Goal: Use online tool/utility: Utilize a website feature to perform a specific function

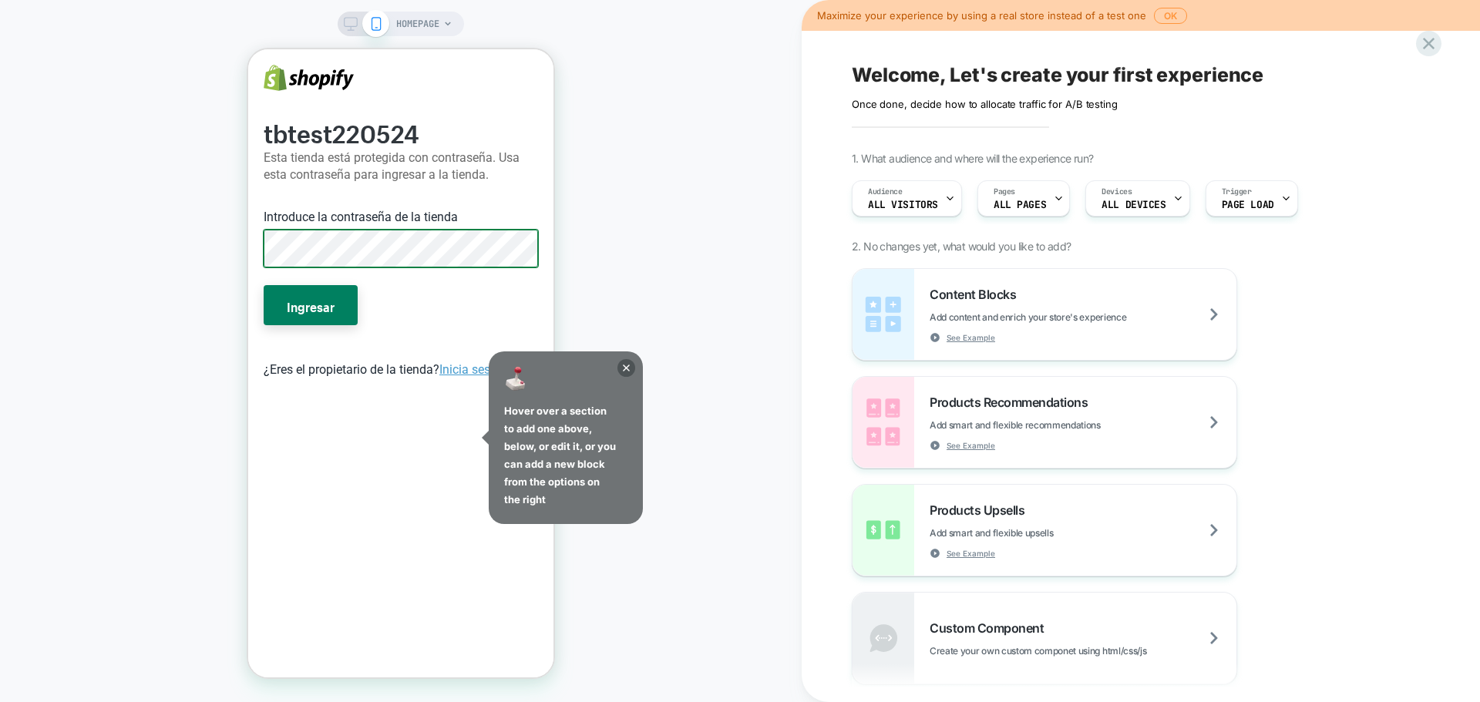
click at [264, 285] on button "Ingresar" at bounding box center [311, 305] width 94 height 40
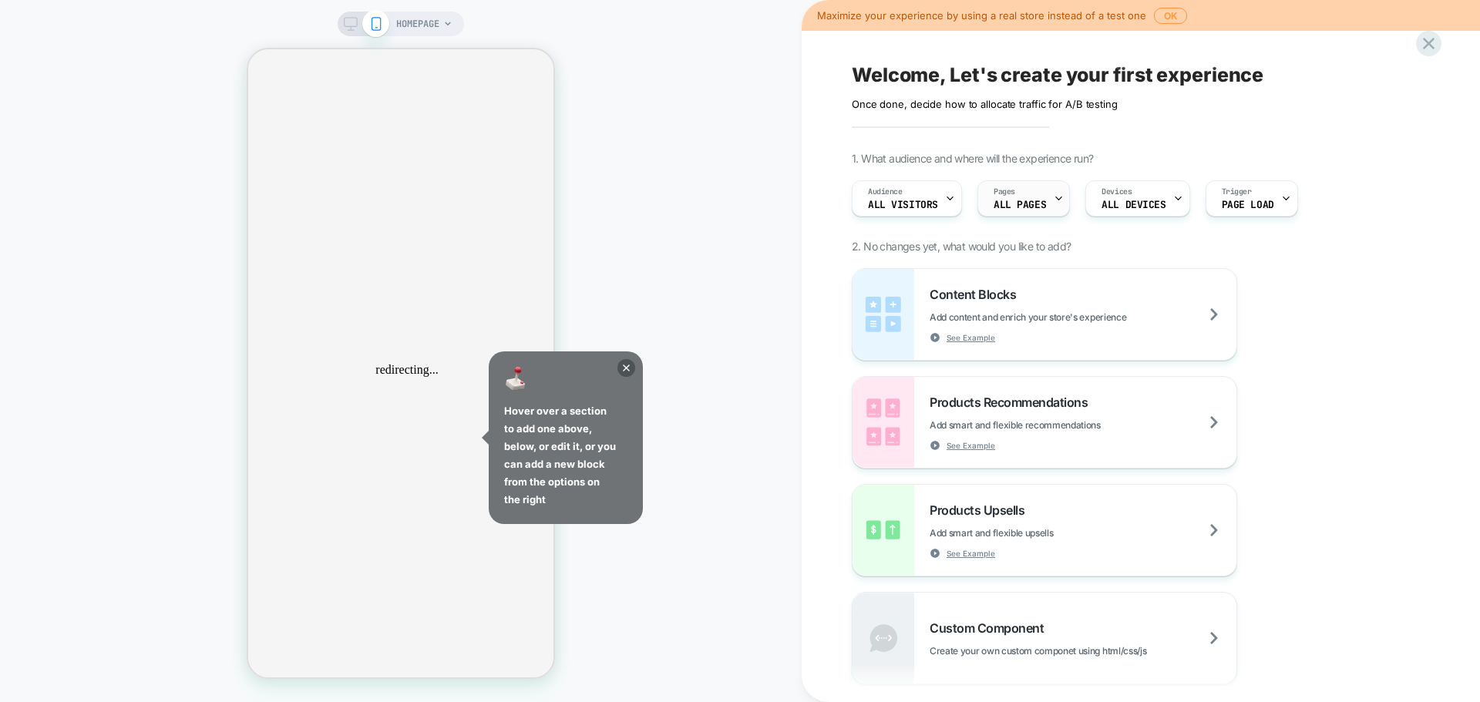
click at [1023, 207] on span "ALL PAGES" at bounding box center [1020, 205] width 52 height 11
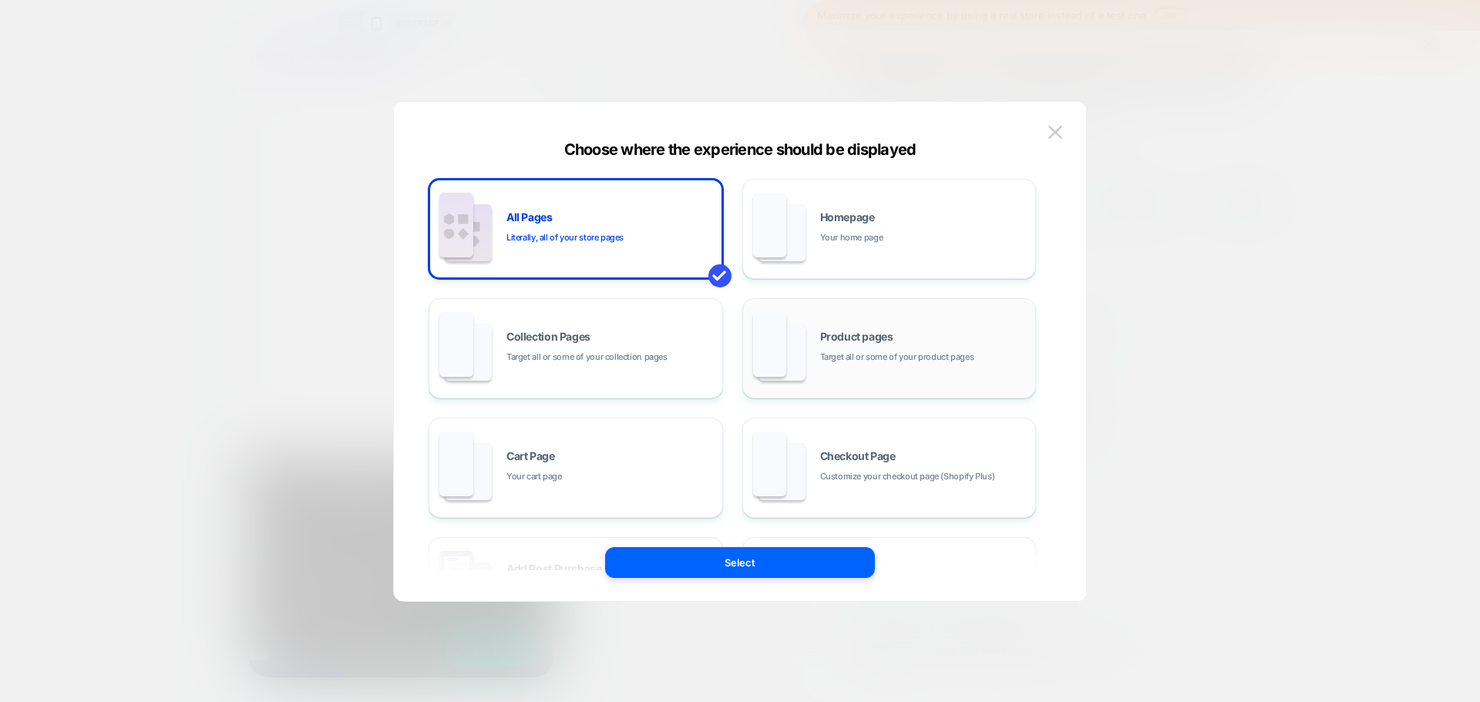
click at [910, 354] on span "Target all or some of your product pages" at bounding box center [897, 357] width 154 height 15
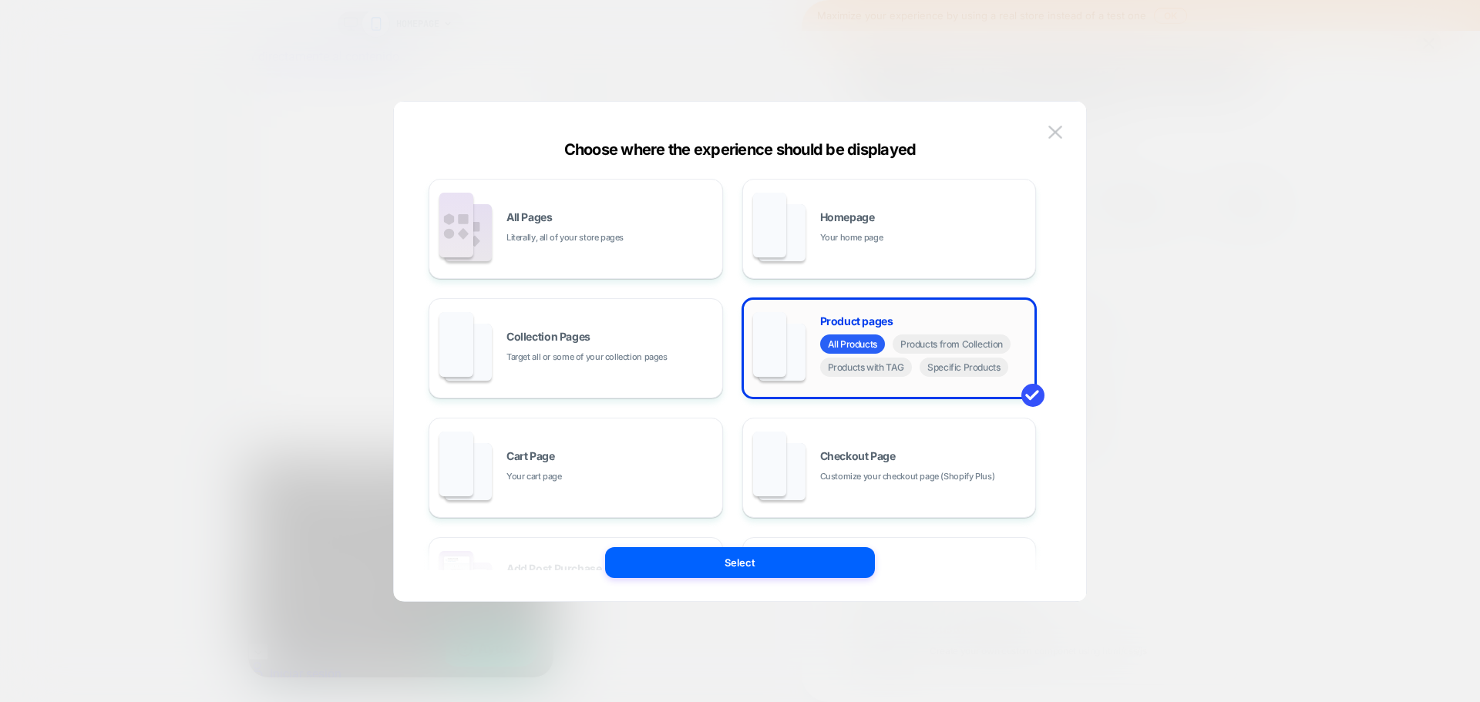
click at [868, 351] on span "All Products" at bounding box center [852, 344] width 65 height 19
click at [804, 564] on button "Select" at bounding box center [740, 562] width 270 height 31
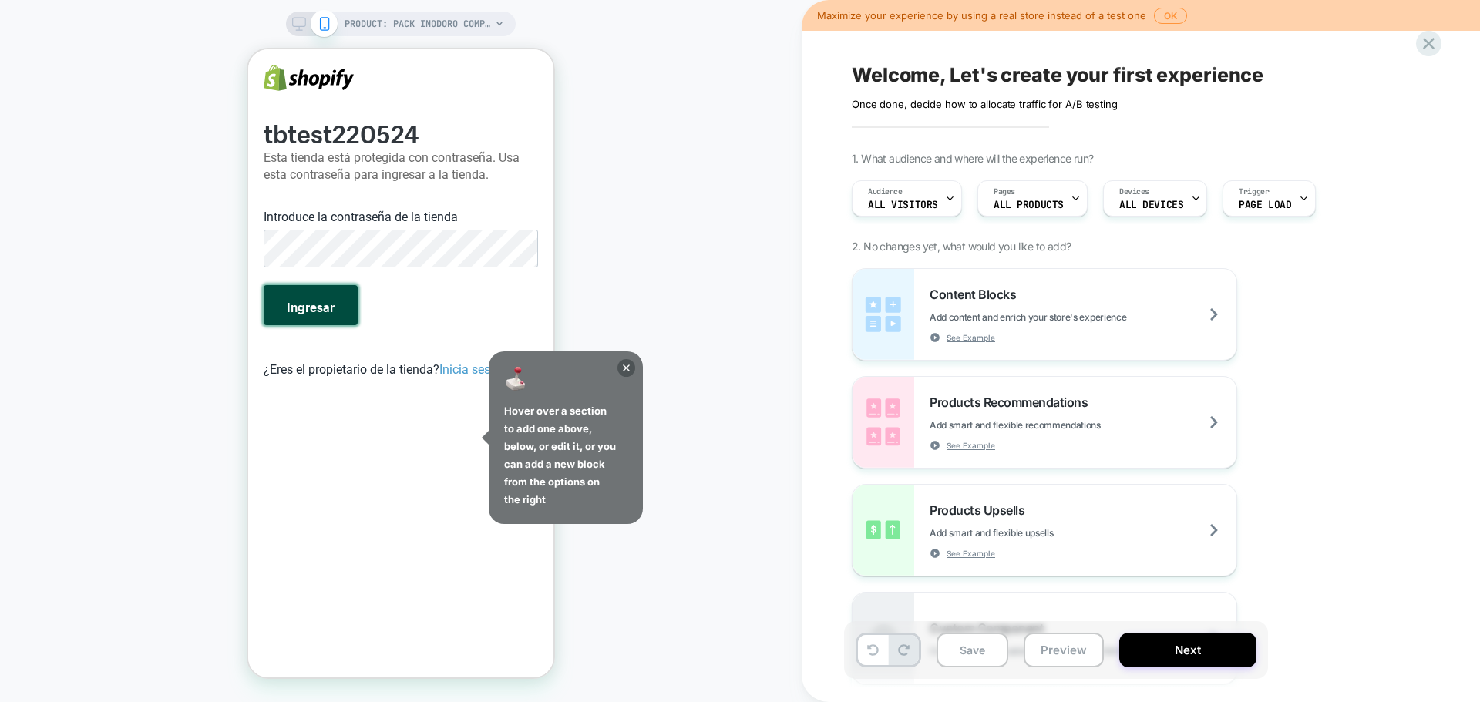
click at [312, 322] on button "Ingresar" at bounding box center [311, 305] width 94 height 40
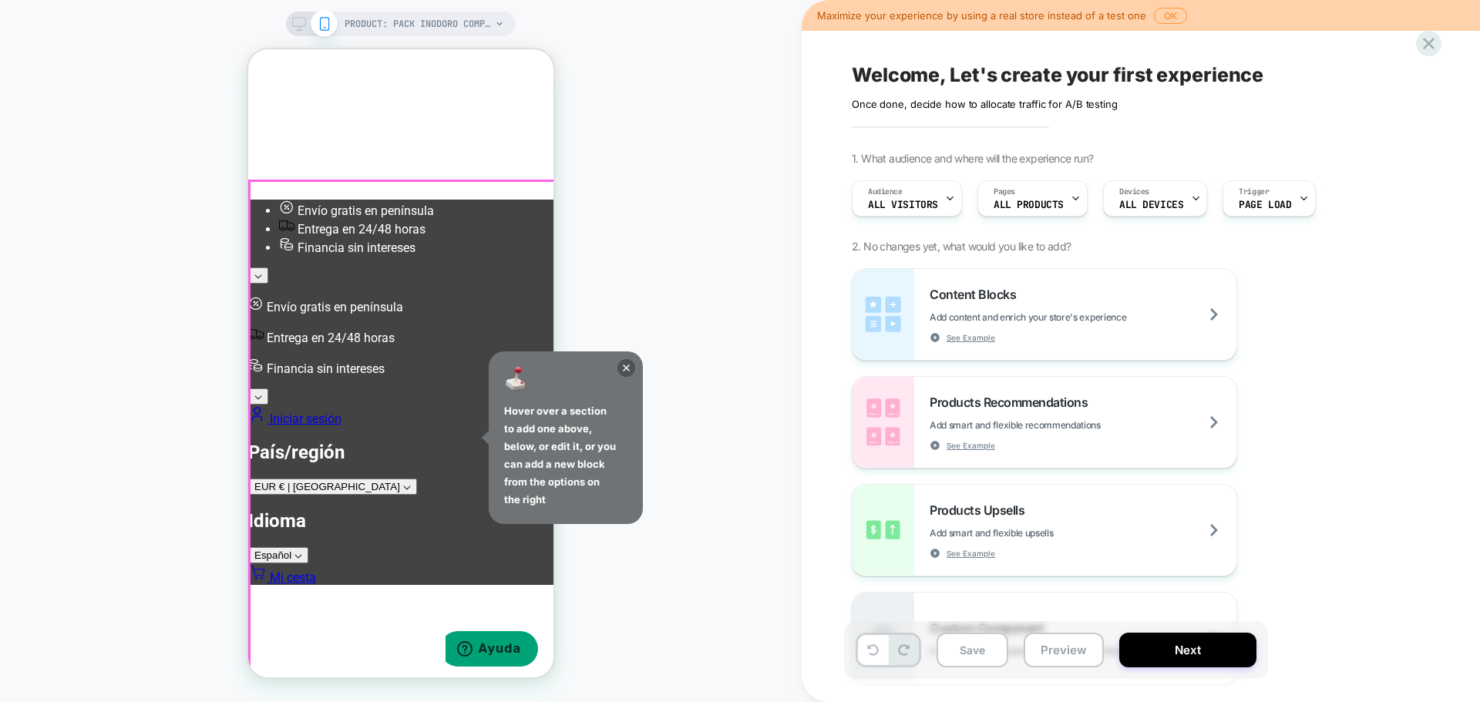
scroll to position [231, 0]
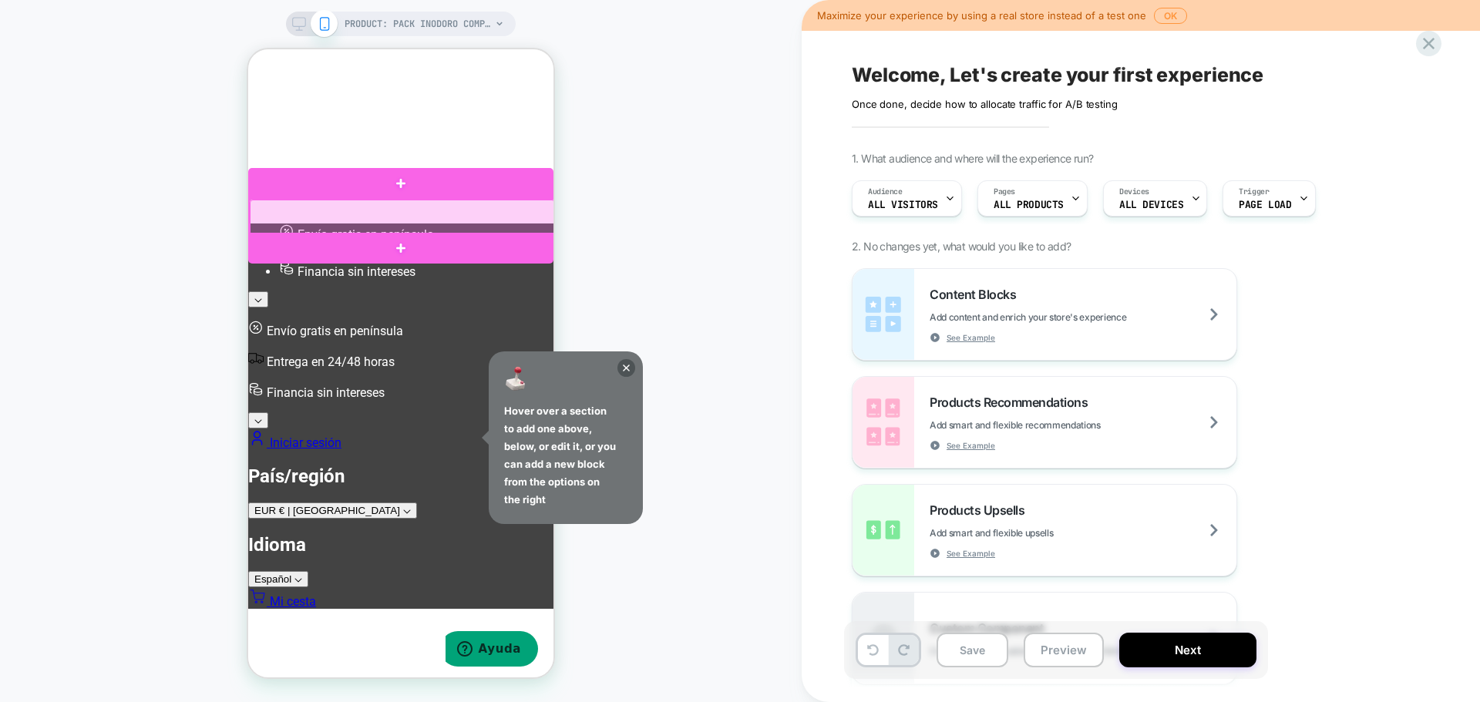
click at [294, 211] on div at bounding box center [402, 217] width 305 height 35
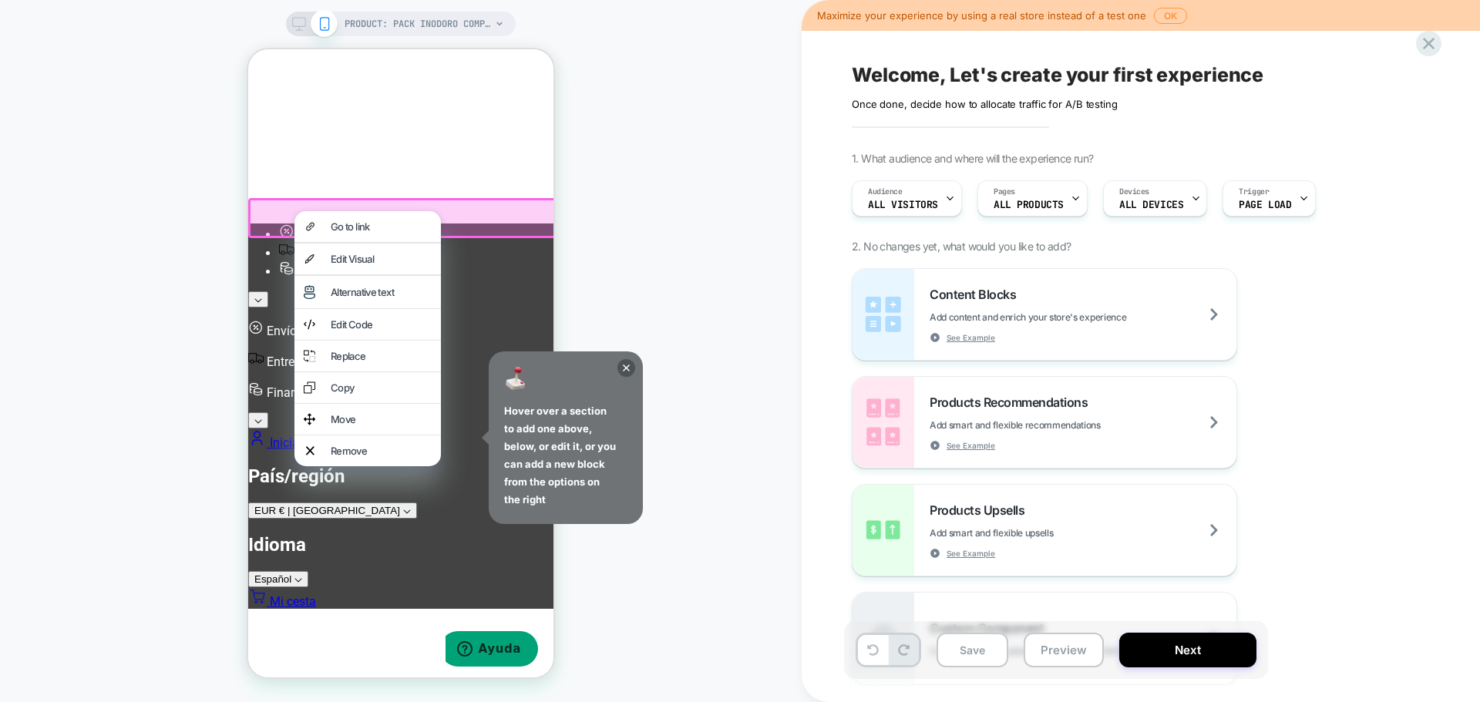
click at [294, 211] on div "Go to link" at bounding box center [367, 226] width 146 height 31
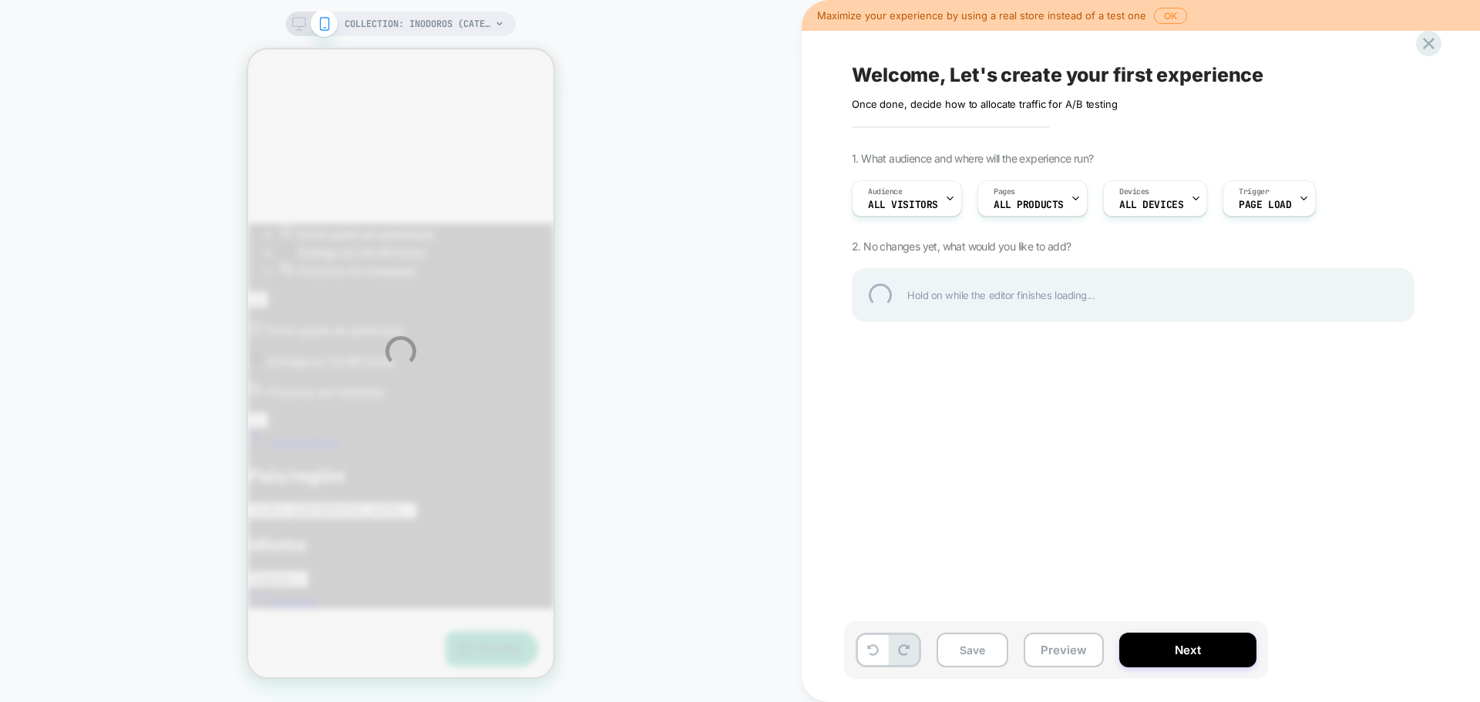
click at [294, 211] on div "COLLECTION: Inodoros (Category) COLLECTION: Inodoros (Category) Maximize your e…" at bounding box center [740, 351] width 1480 height 702
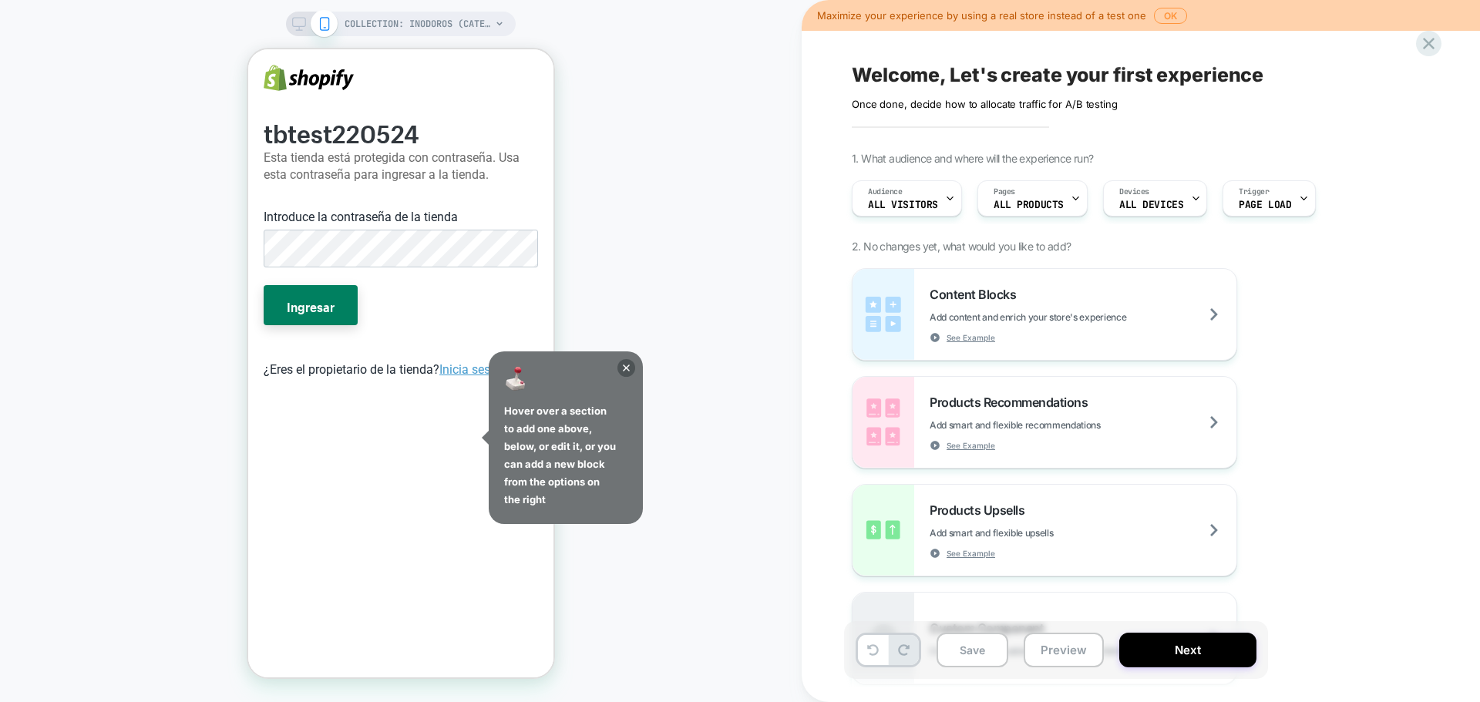
scroll to position [0, 0]
click at [1159, 18] on button "OK" at bounding box center [1170, 16] width 33 height 16
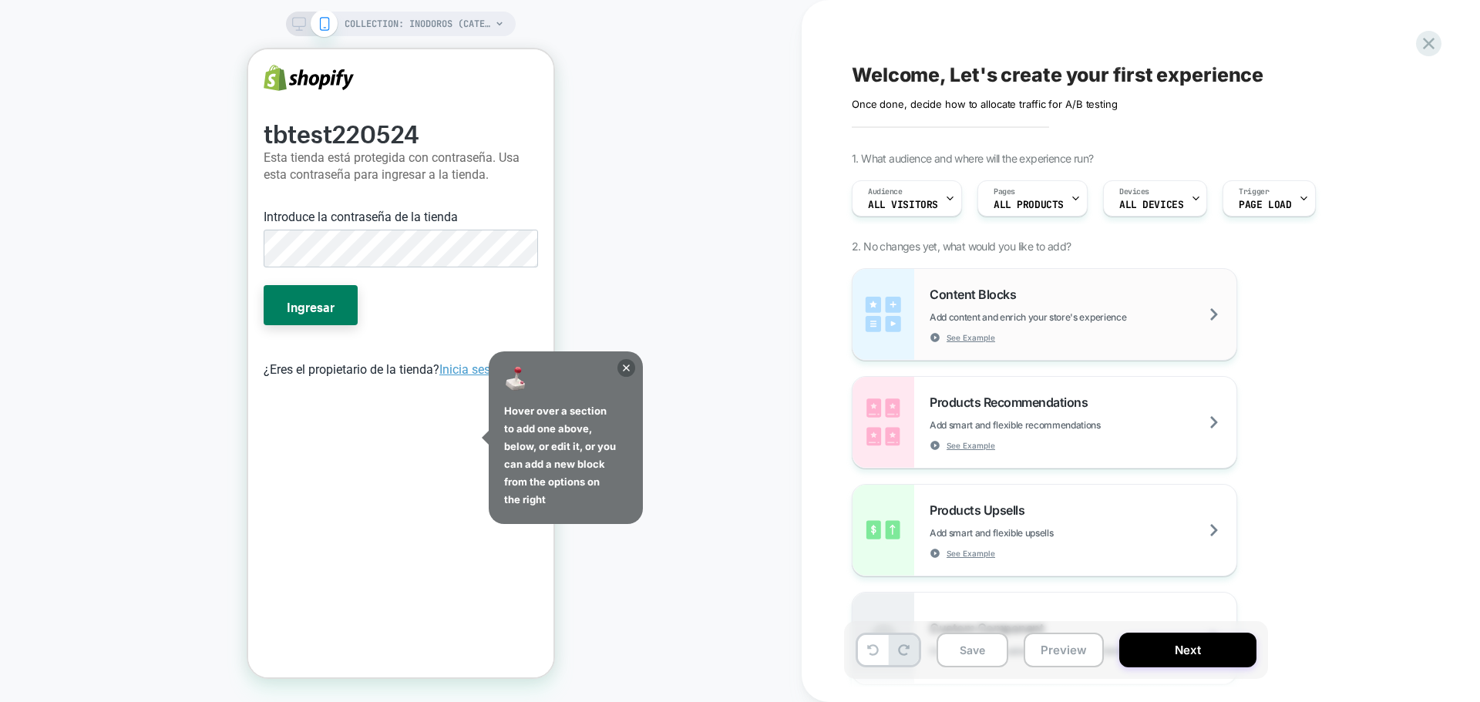
click at [1102, 294] on div "Content Blocks Add content and enrich your store's experience See Example" at bounding box center [1083, 315] width 307 height 56
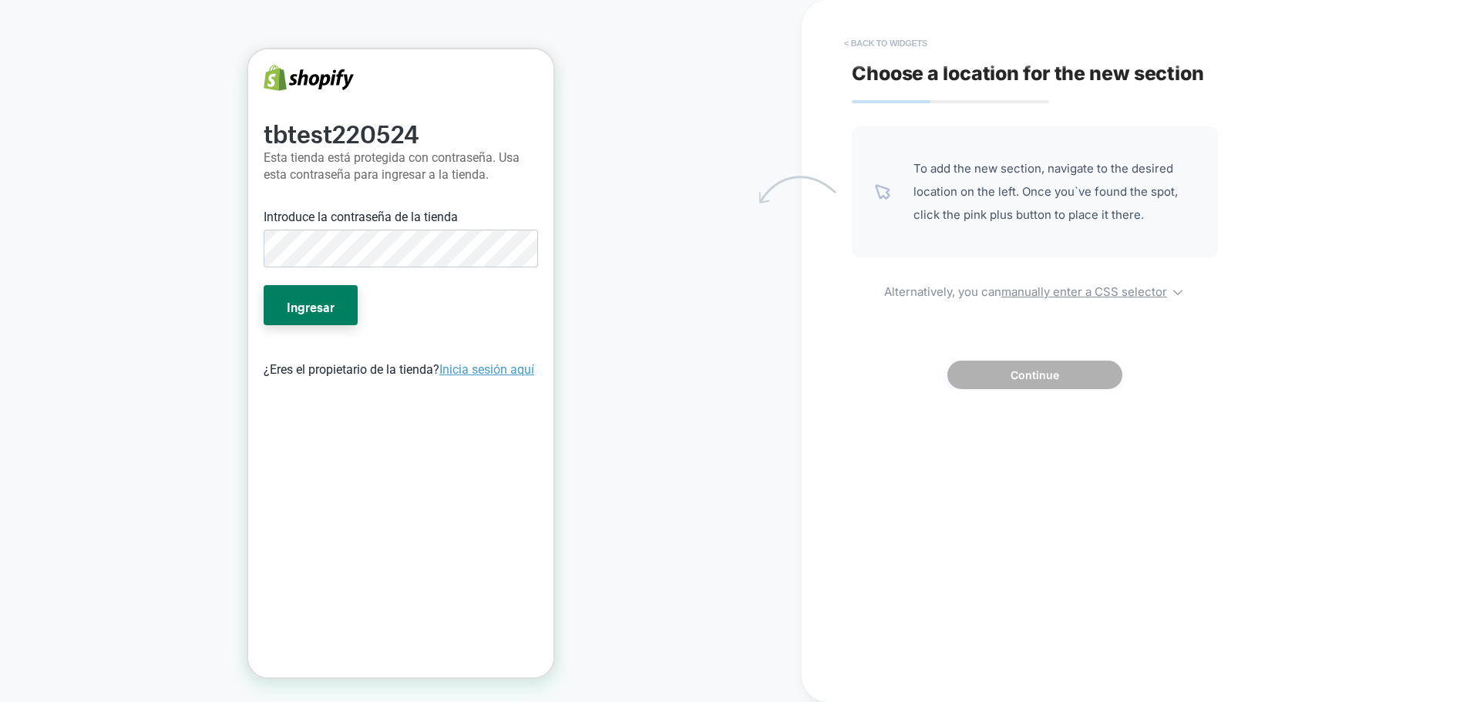
click at [852, 39] on button "< Back to widgets" at bounding box center [885, 43] width 99 height 25
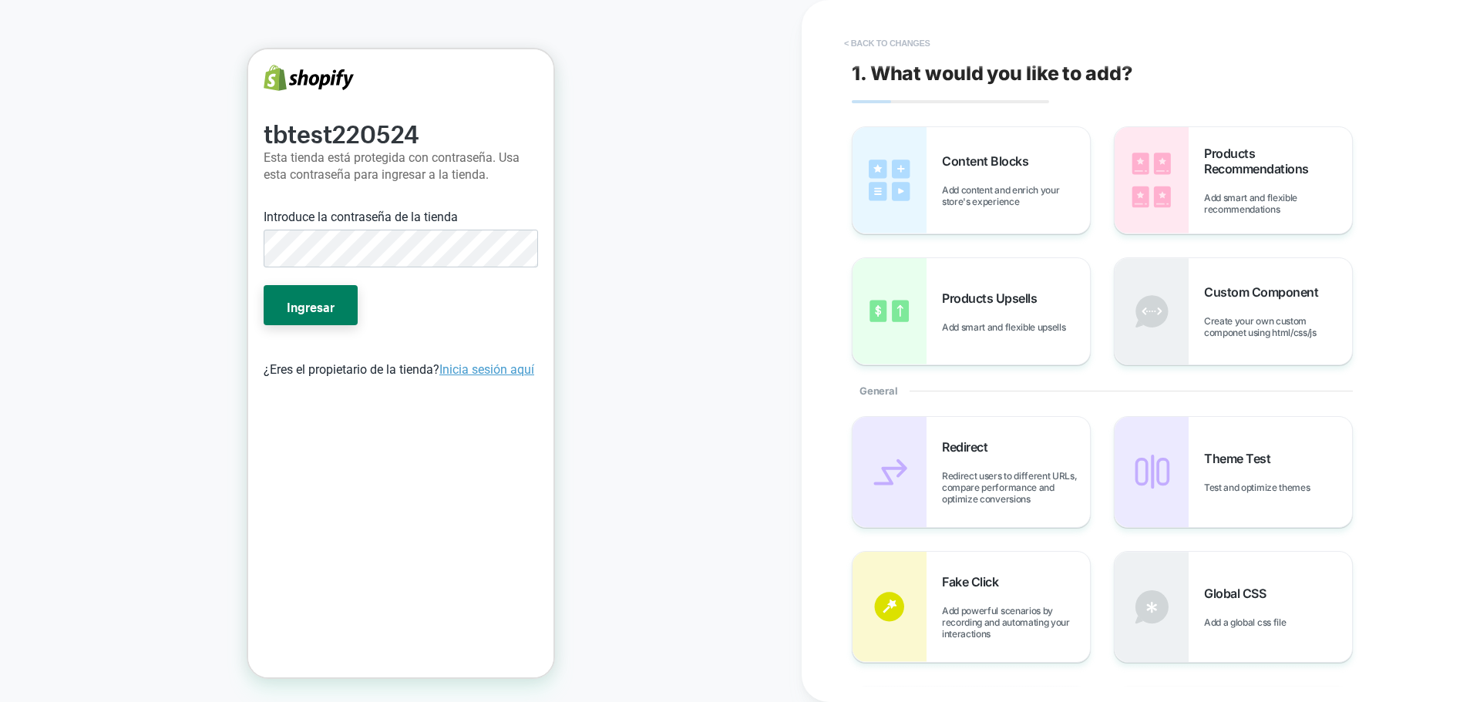
click at [864, 41] on button "< Back to changes" at bounding box center [887, 43] width 102 height 25
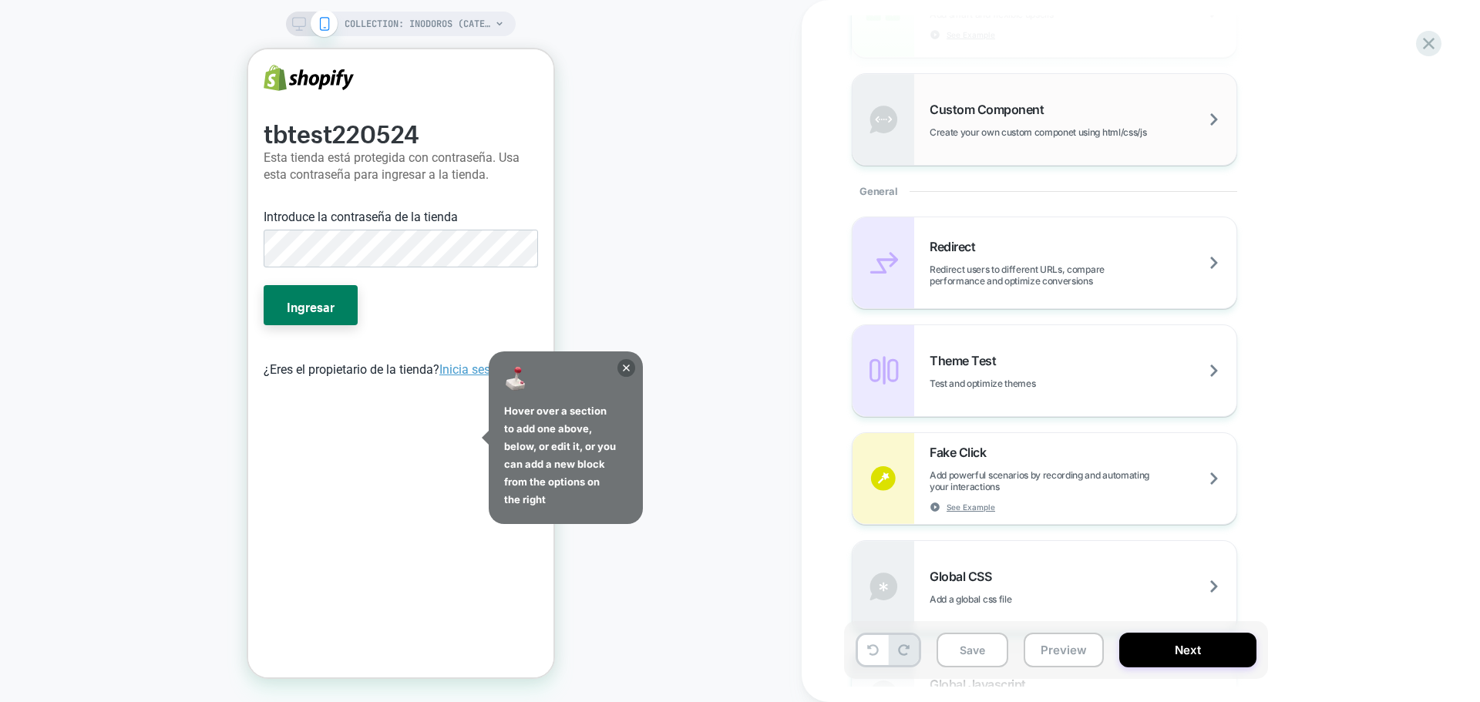
scroll to position [540, 0]
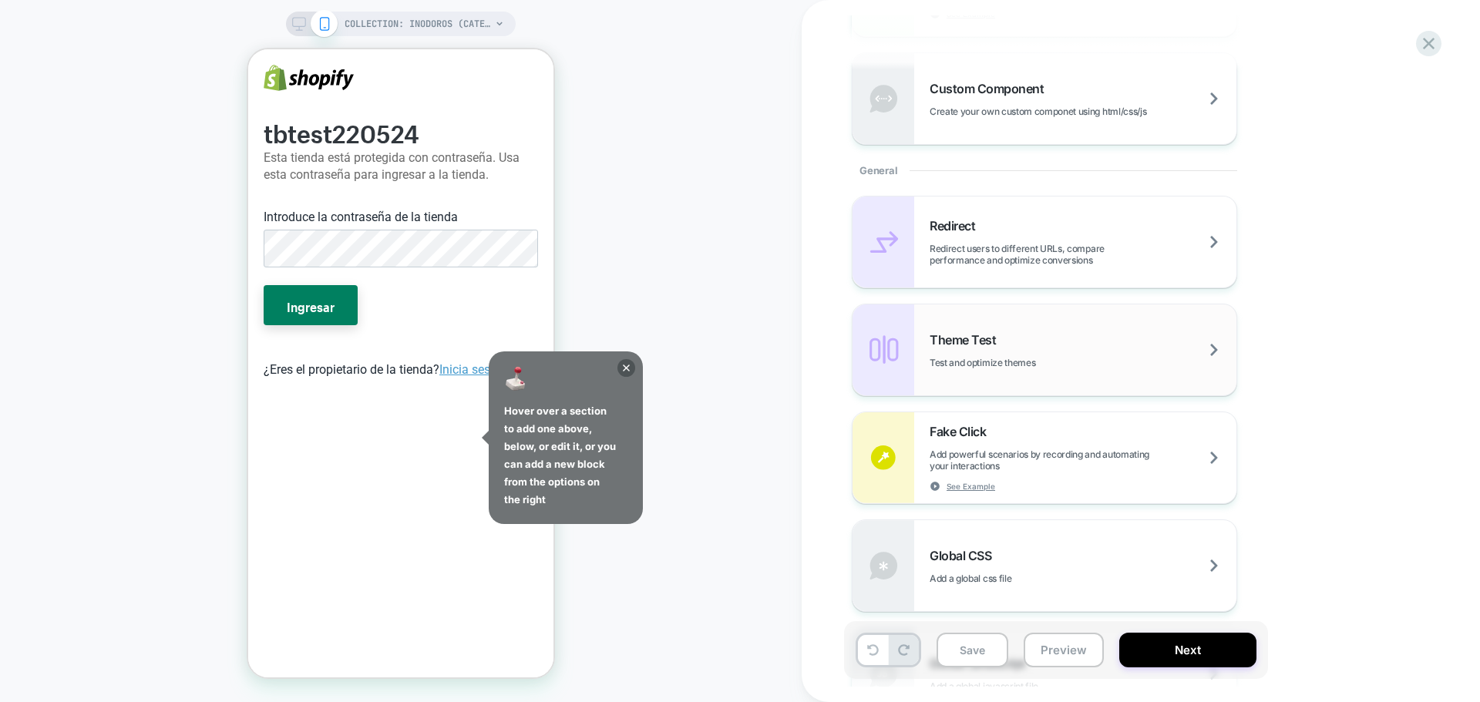
click at [1128, 332] on div "Theme Test Test and optimize themes" at bounding box center [1083, 350] width 307 height 36
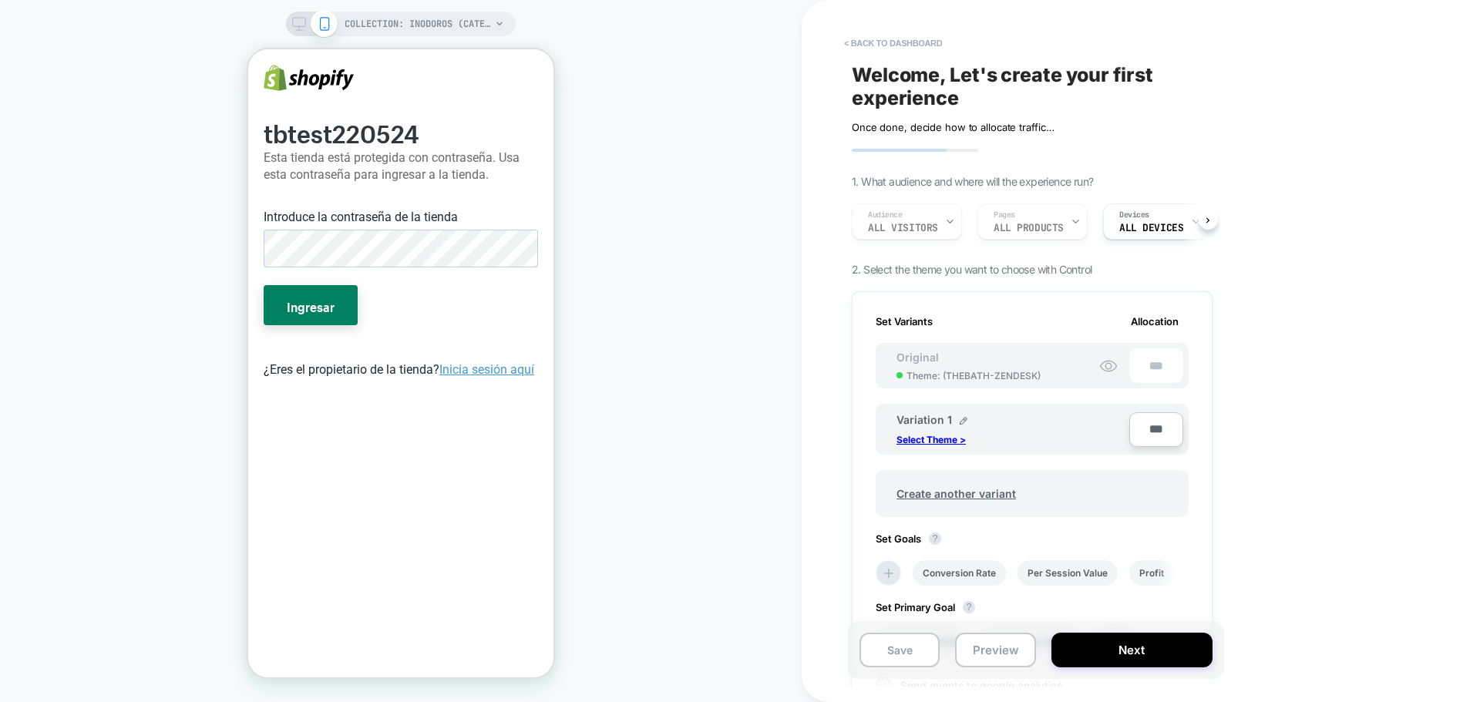
scroll to position [0, 2]
click at [940, 436] on p "Select Theme >" at bounding box center [930, 440] width 69 height 12
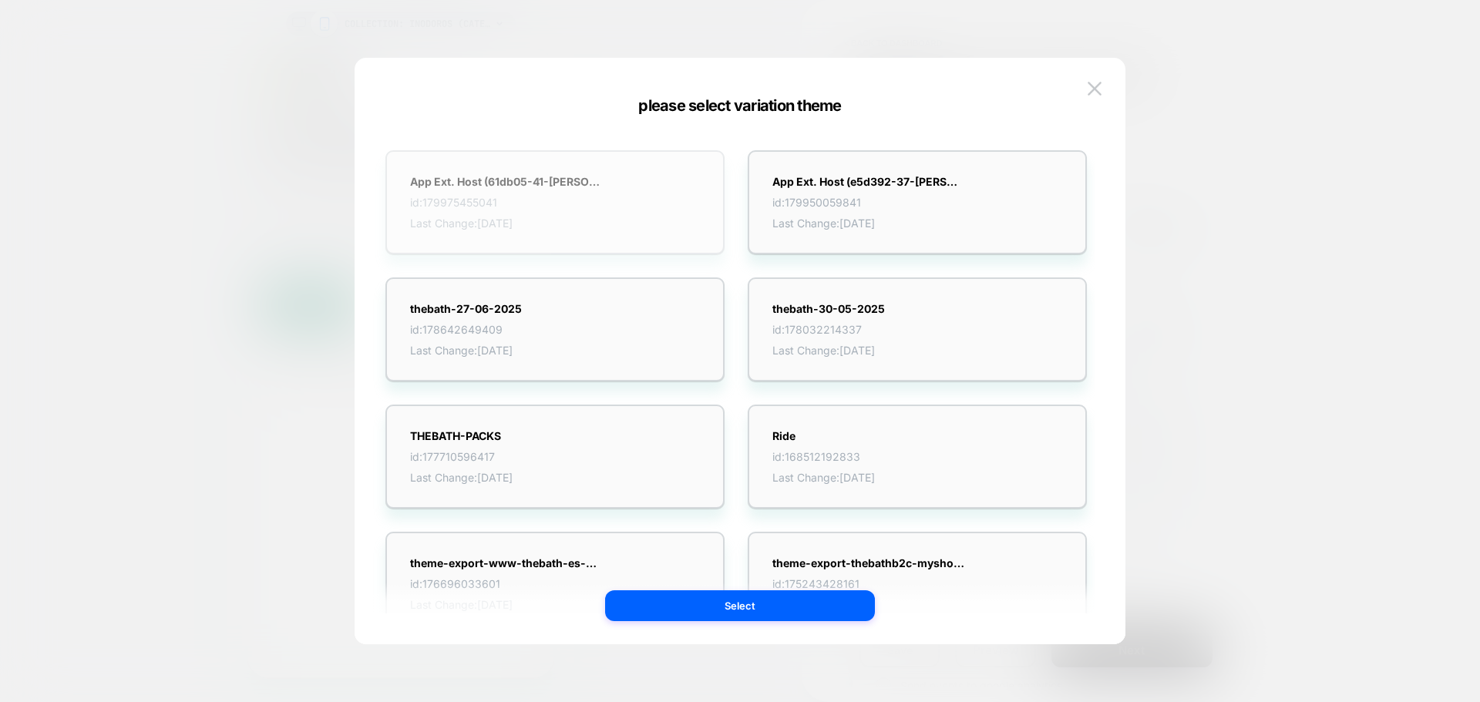
click at [652, 234] on div "App Ext. Host (61db05-41-[PERSON_NAME]) id: 179975455041 Last Change: [DATE]" at bounding box center [554, 202] width 339 height 104
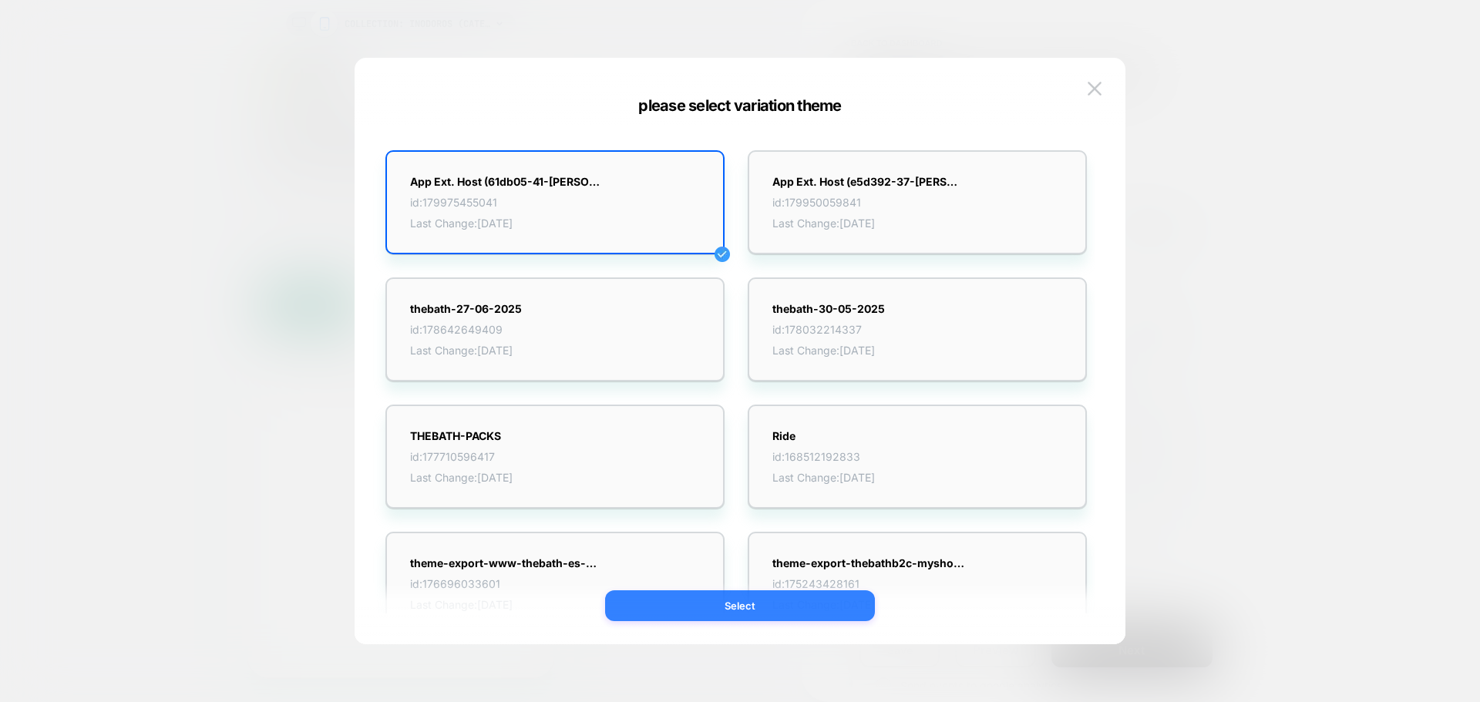
click at [811, 614] on button "Select" at bounding box center [740, 605] width 270 height 31
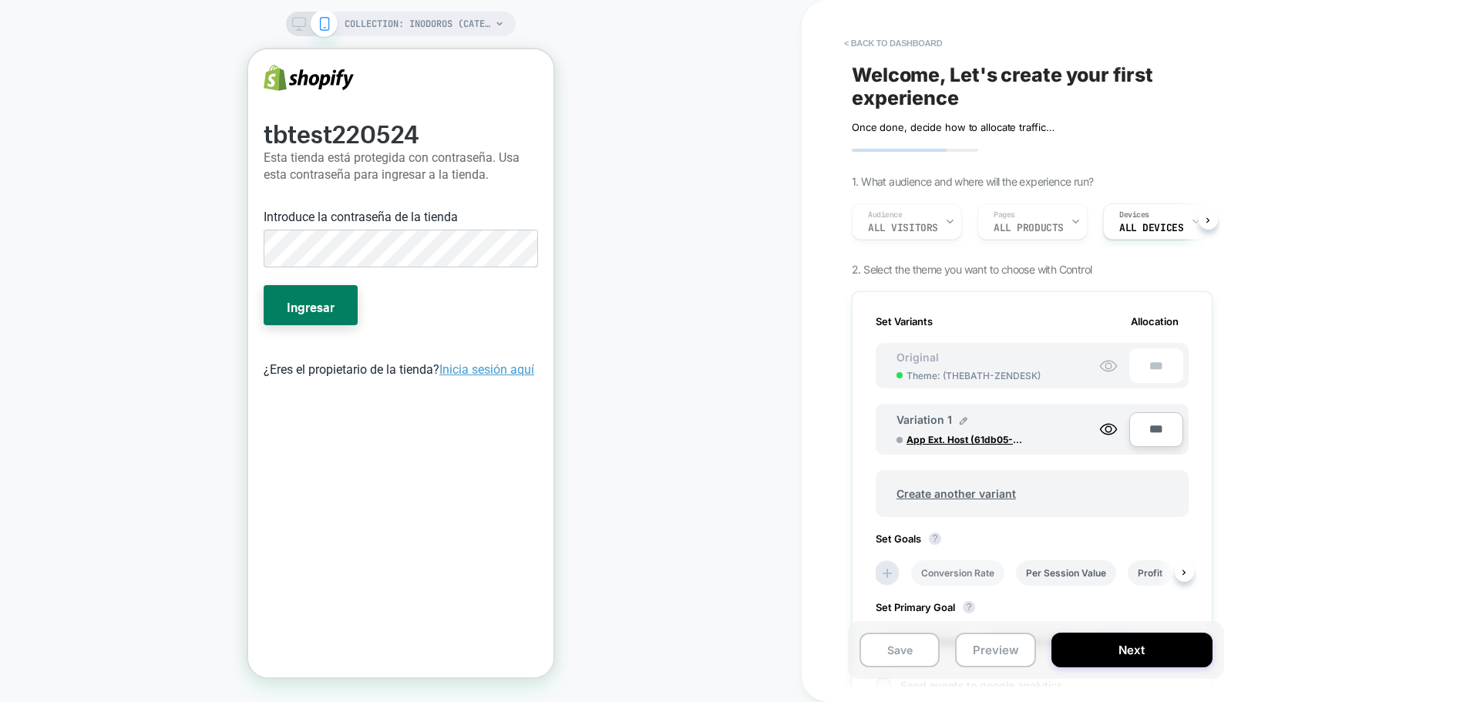
click at [978, 577] on li "Conversion Rate" at bounding box center [957, 572] width 93 height 25
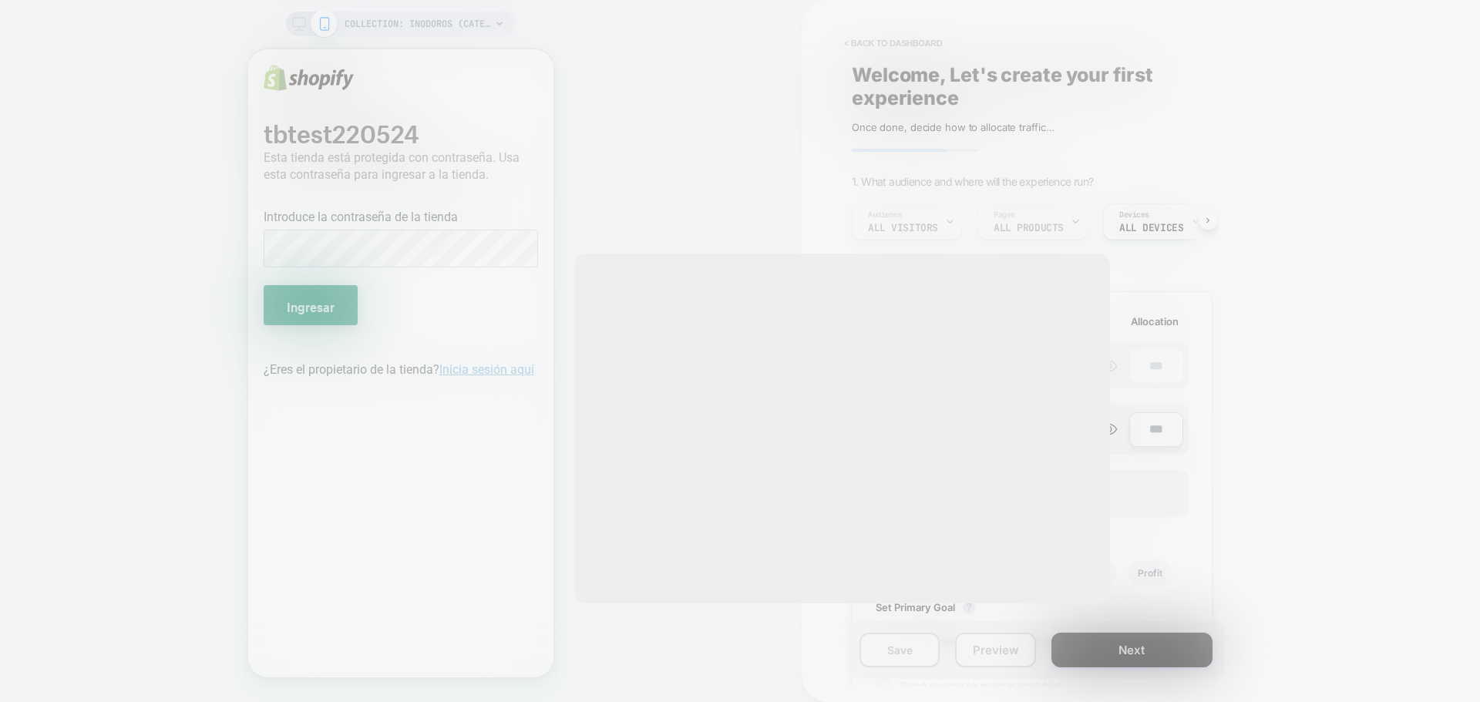
scroll to position [0, 0]
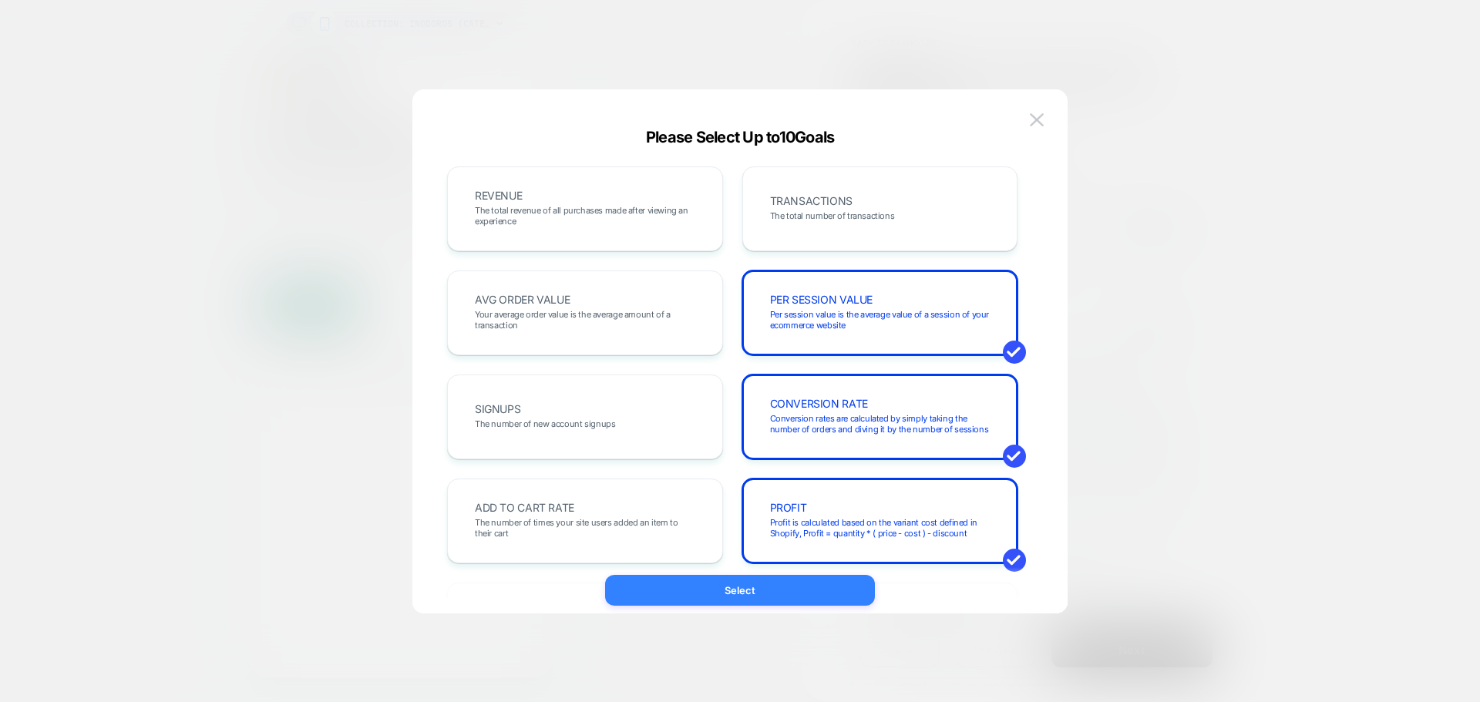
click at [789, 585] on button "Select" at bounding box center [740, 590] width 270 height 31
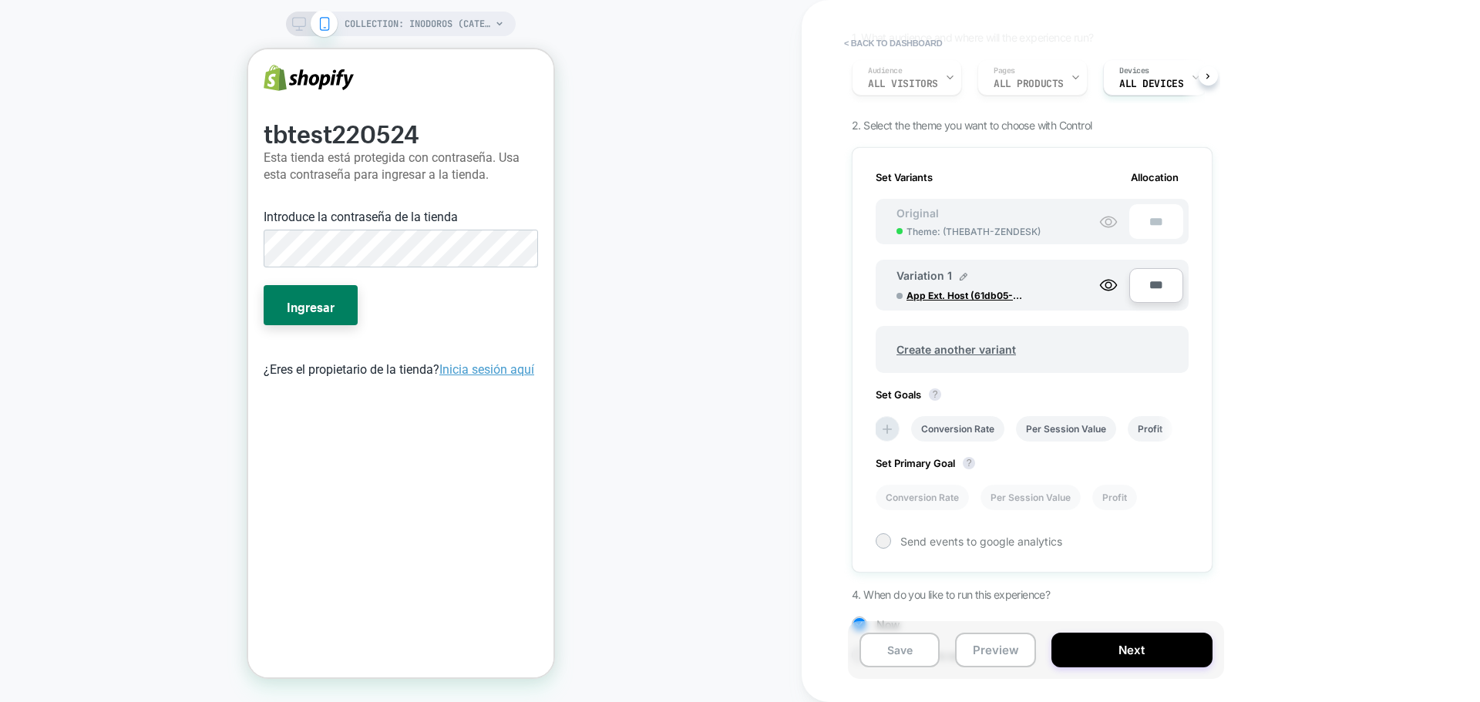
scroll to position [197, 0]
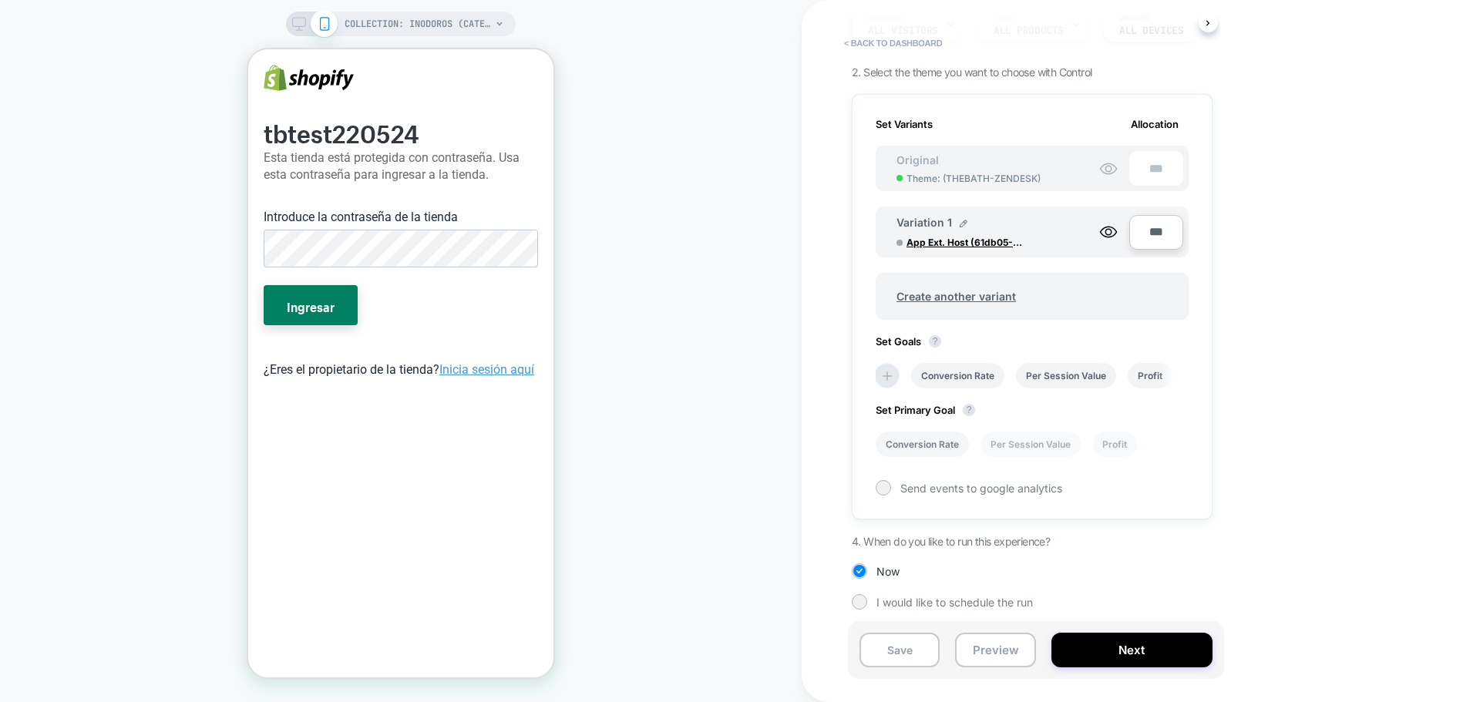
click at [929, 446] on li "Conversion Rate" at bounding box center [922, 444] width 93 height 25
click at [1000, 489] on span "Send events to google analytics" at bounding box center [981, 488] width 162 height 13
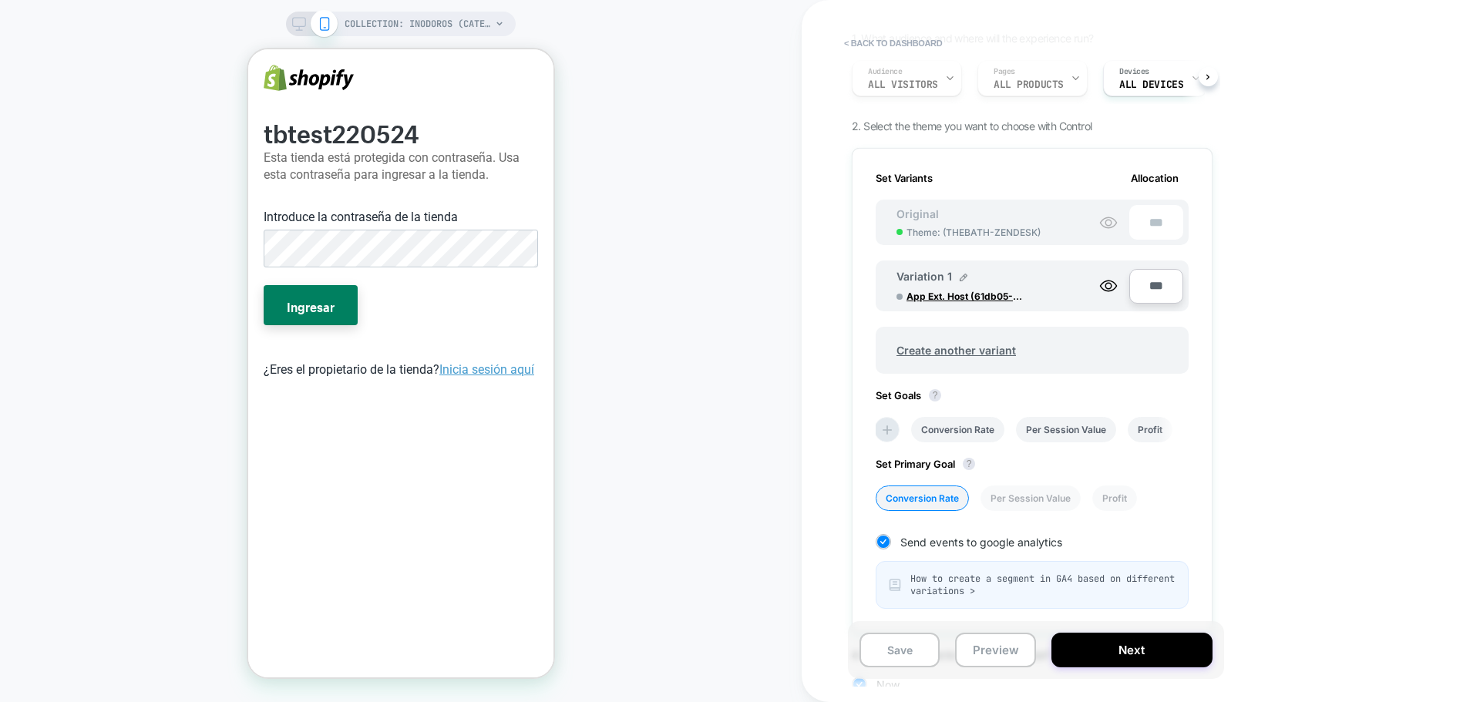
scroll to position [103, 0]
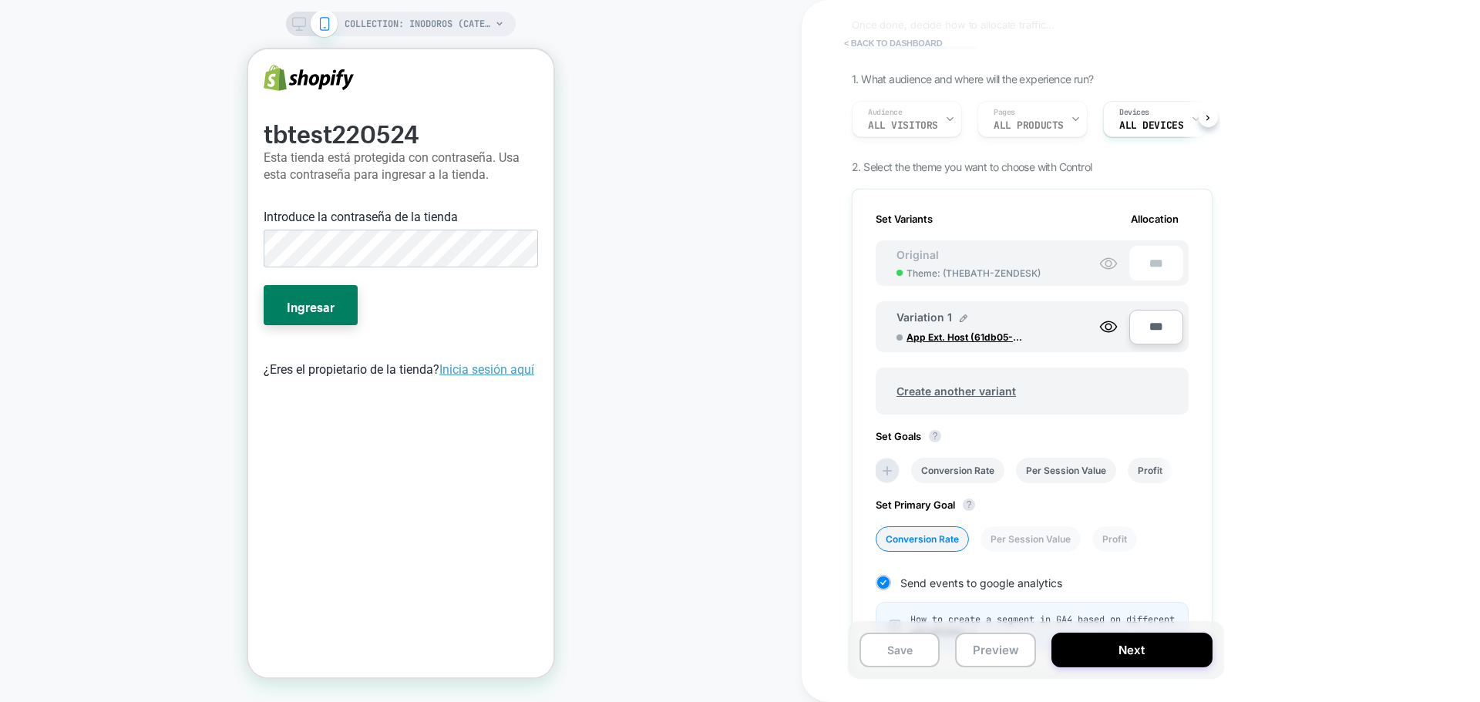
click at [857, 39] on button "< back to dashboard" at bounding box center [892, 43] width 113 height 25
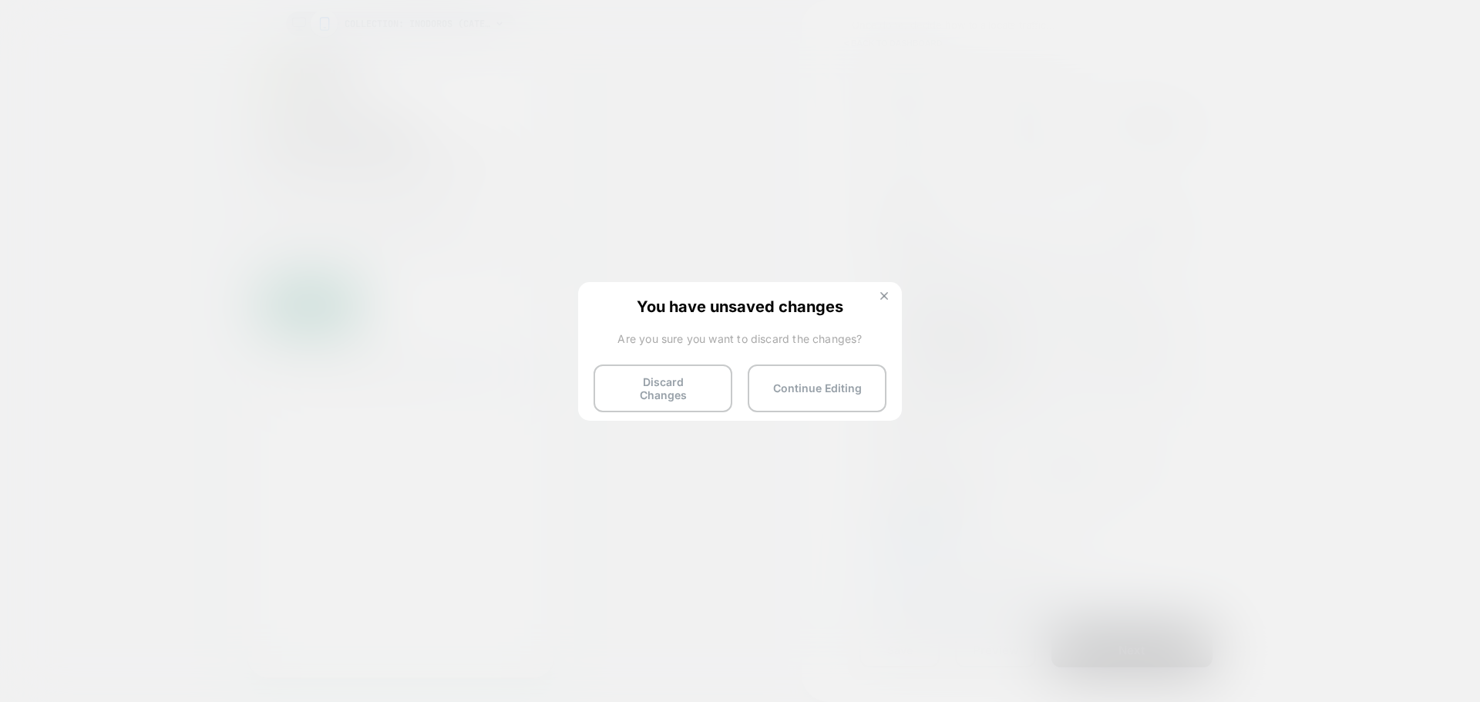
click at [879, 294] on button at bounding box center [884, 297] width 17 height 13
